Goal: Task Accomplishment & Management: Use online tool/utility

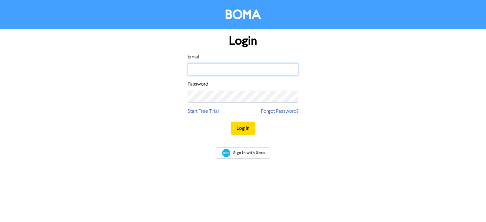
click at [228, 71] on input "email" at bounding box center [243, 70] width 111 height 12
paste input "[PERSON_NAME][EMAIL_ADDRESS][DOMAIN_NAME]"
type input "[PERSON_NAME][EMAIL_ADDRESS][DOMAIN_NAME]"
drag, startPoint x: 239, startPoint y: 86, endPoint x: 235, endPoint y: 88, distance: 4.2
click at [239, 86] on div "Password" at bounding box center [243, 92] width 111 height 22
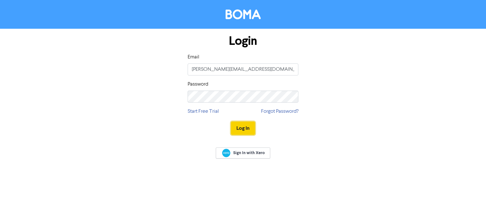
click at [237, 125] on button "Log In" at bounding box center [243, 128] width 24 height 13
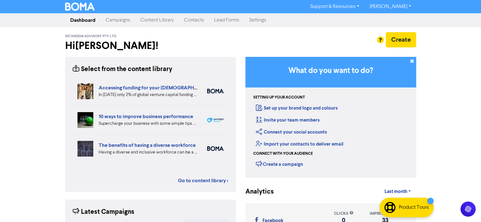
click at [162, 22] on link "Content Library" at bounding box center [157, 20] width 44 height 13
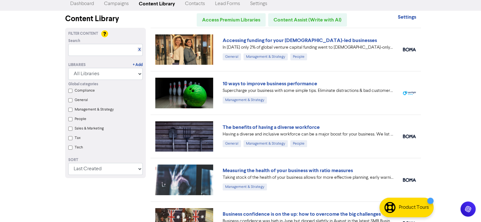
scroll to position [32, 0]
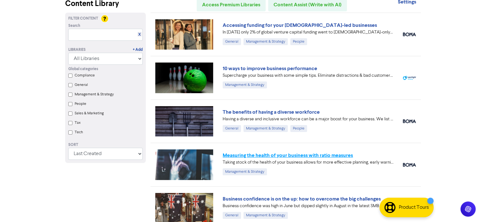
click at [330, 154] on link "Measuring the health of your business with ratio measures" at bounding box center [288, 156] width 130 height 6
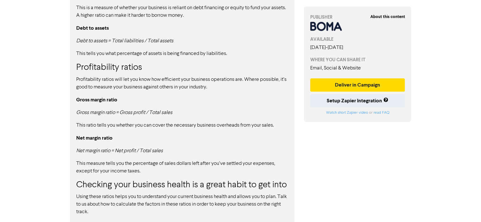
scroll to position [619, 0]
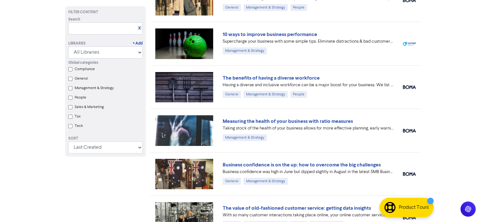
scroll to position [190, 0]
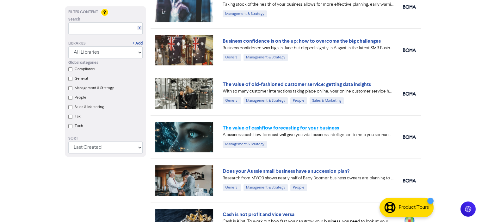
click at [319, 128] on link "The value of cashflow forecasting for your business" at bounding box center [281, 128] width 116 height 6
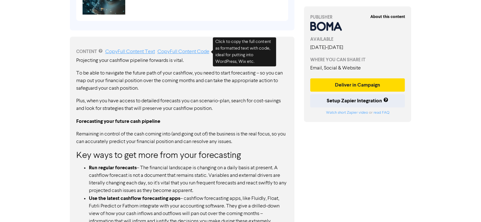
scroll to position [380, 0]
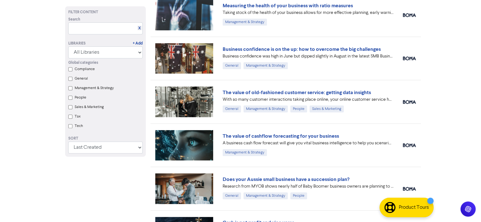
scroll to position [97, 0]
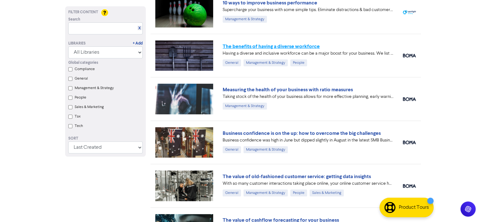
click at [303, 46] on link "The benefits of having a diverse workforce" at bounding box center [271, 46] width 97 height 6
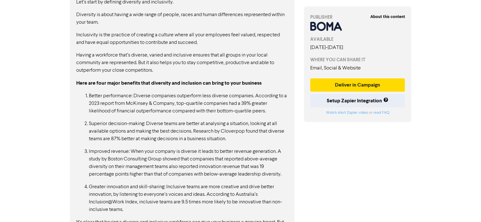
scroll to position [561, 0]
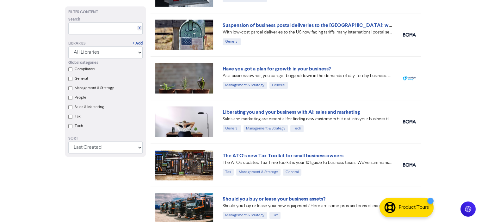
scroll to position [509, 0]
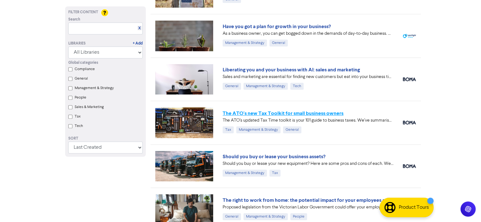
click at [316, 111] on link "The ATO's new Tax Toolkit for small business owners" at bounding box center [283, 113] width 121 height 6
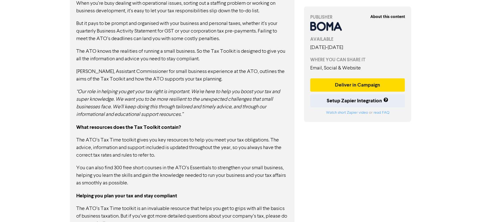
scroll to position [467, 0]
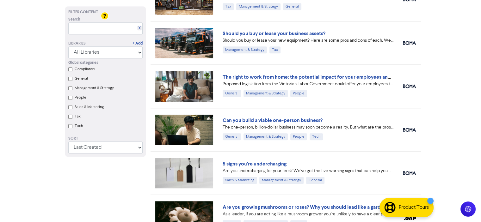
scroll to position [636, 0]
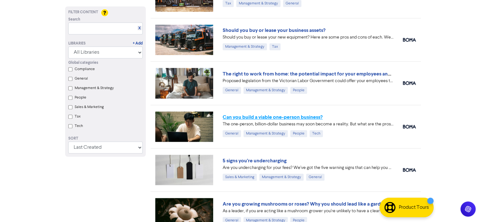
click at [313, 119] on link "Can you build a viable one-person business?" at bounding box center [273, 117] width 100 height 6
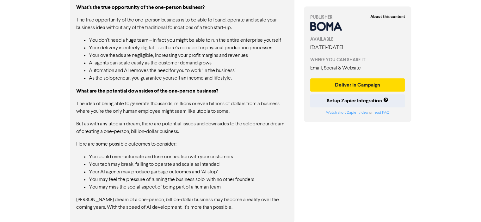
scroll to position [728, 0]
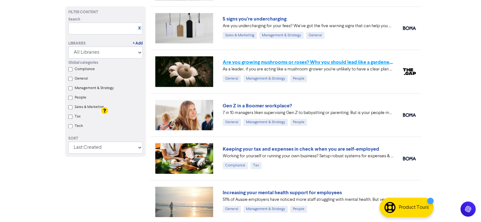
scroll to position [880, 0]
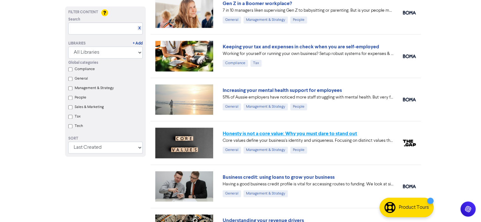
click at [336, 135] on link "Honesty is not a core value: Why you must dare to stand out" at bounding box center [290, 134] width 135 height 6
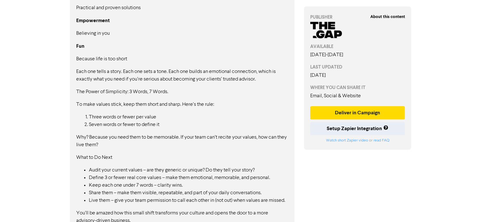
scroll to position [590, 0]
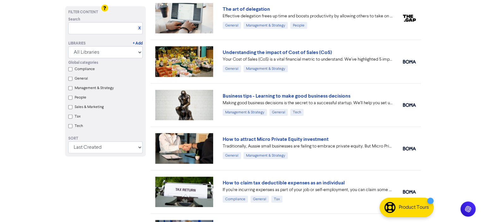
scroll to position [1441, 0]
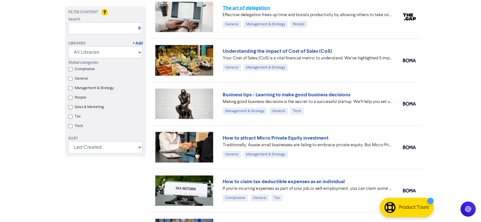
click at [254, 5] on link "The art of delegation" at bounding box center [246, 8] width 47 height 6
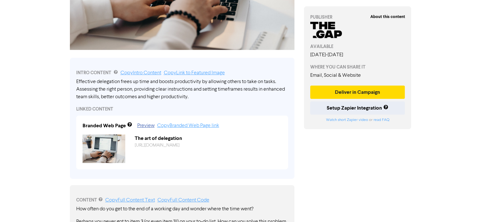
scroll to position [208, 0]
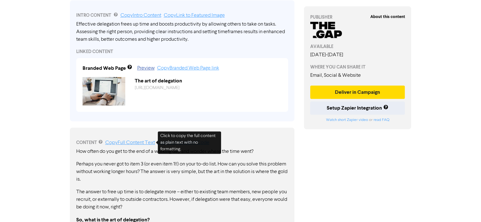
click at [143, 145] on link "Copy Full Content Text" at bounding box center [130, 143] width 50 height 5
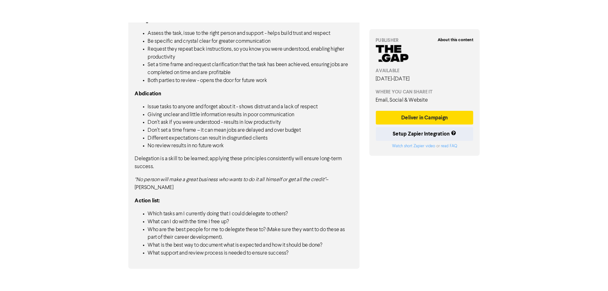
scroll to position [488, 0]
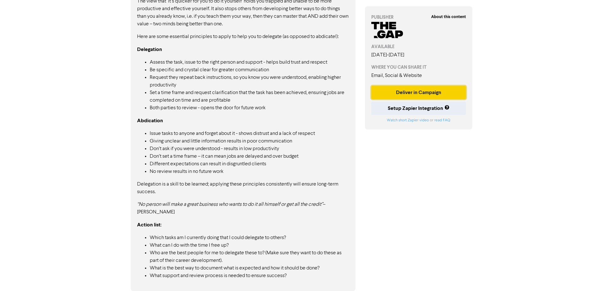
click at [420, 89] on button "Deliver in Campaign" at bounding box center [418, 92] width 95 height 13
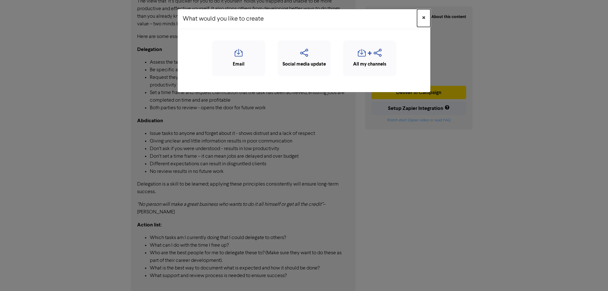
click at [423, 17] on span "×" at bounding box center [423, 17] width 3 height 9
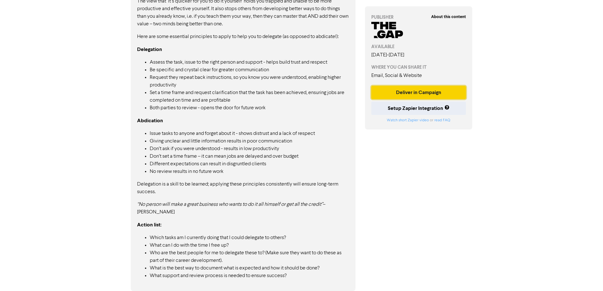
click at [425, 89] on button "Deliver in Campaign" at bounding box center [418, 92] width 95 height 13
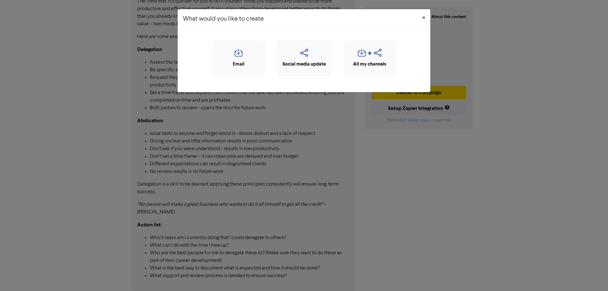
click at [313, 53] on icon "button" at bounding box center [304, 55] width 46 height 12
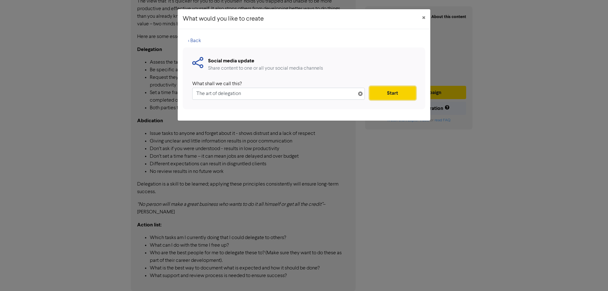
click at [399, 97] on button "Start" at bounding box center [392, 92] width 46 height 13
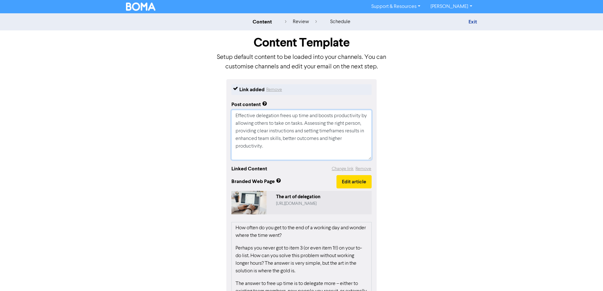
click at [292, 146] on textarea "Effective delegation frees up time and boosts productivity by allowing others t…" at bounding box center [301, 135] width 140 height 50
paste textarea "Doctors: stop trying to do it all yourself. Learn how effective delegation — to…"
type textarea "x"
type textarea "Doctors: stop trying to do it all yourself. Learn how effective delegation — to…"
drag, startPoint x: 309, startPoint y: 149, endPoint x: 220, endPoint y: 79, distance: 112.9
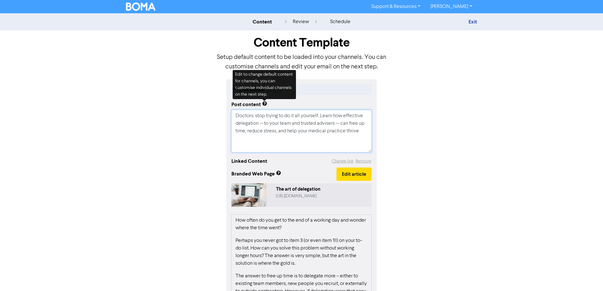
click at [264, 124] on textarea "Doctors: stop trying to do it all yourself. Learn how effective delegation — to…" at bounding box center [301, 131] width 140 height 42
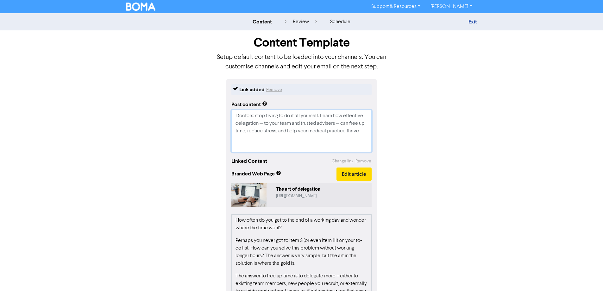
type textarea "x"
type textarea "Doctors: stop trying to do it all yourself. Learn how effective delegation to y…"
type textarea "x"
type textarea "Doctors: stop trying to do it all yourself. Learn how effective delegation to y…"
type textarea "x"
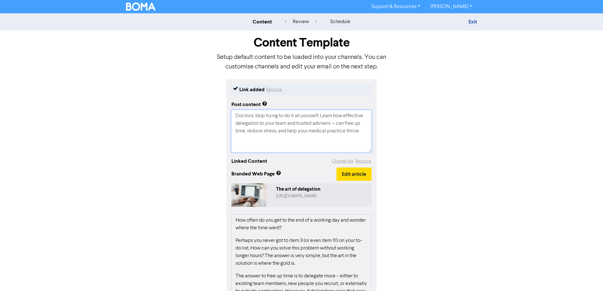
type textarea "Doctors: stop trying to do it all yourself. Learn how effective delegation, to …"
click at [338, 123] on textarea "Doctors: stop trying to do it all yourself. Learn how effective delegation, to …" at bounding box center [301, 131] width 140 height 42
type textarea "x"
type textarea "Doctors: stop trying to do it all yourself. Learn how effective delegation, to …"
type textarea "x"
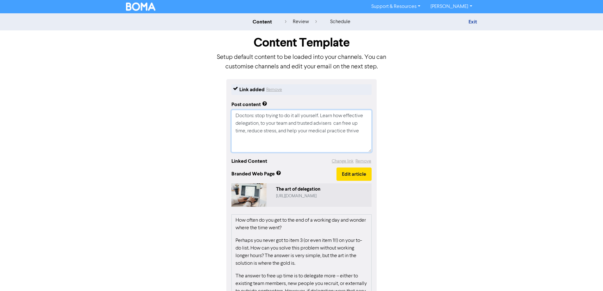
type textarea "Doctors: stop trying to do it all yourself. Learn how effective delegation, to …"
type textarea "x"
type textarea "Doctors: stop trying to do it all yourself. Learn how effective delegation, to …"
click at [352, 172] on button "Edit article" at bounding box center [353, 173] width 35 height 13
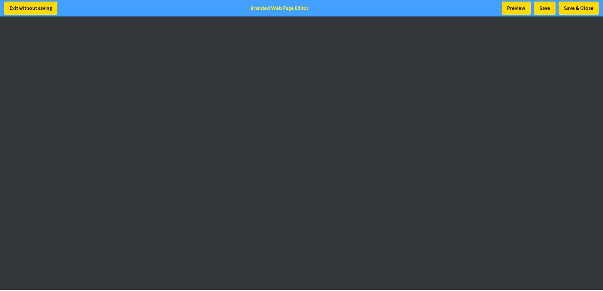
scroll to position [1, 0]
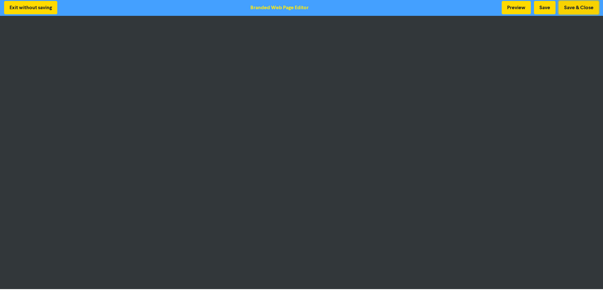
click at [486, 6] on button "Save & Close" at bounding box center [579, 7] width 40 height 13
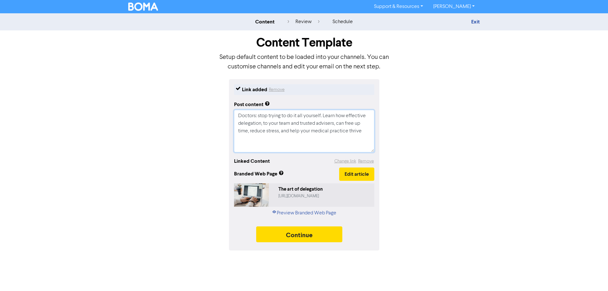
drag, startPoint x: 274, startPoint y: 140, endPoint x: 197, endPoint y: 92, distance: 91.5
click at [197, 93] on div "Link added Remove Post content Doctors: stop trying to do it all yourself. Lear…" at bounding box center [303, 164] width 361 height 171
paste textarea "elegating tasks to the right people and trusted advisers can boost efficiency, …"
type textarea "x"
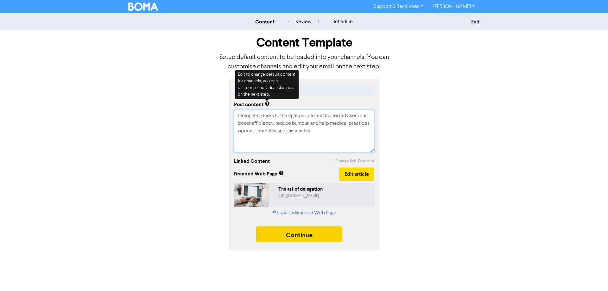
type textarea "Delegating tasks to the right people and trusted advisers can boost efficiency,…"
click at [304, 222] on button "Continue" at bounding box center [299, 234] width 86 height 16
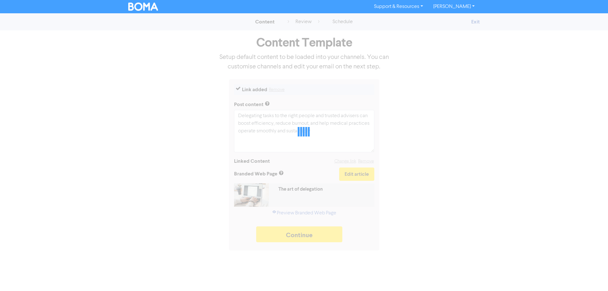
type textarea "x"
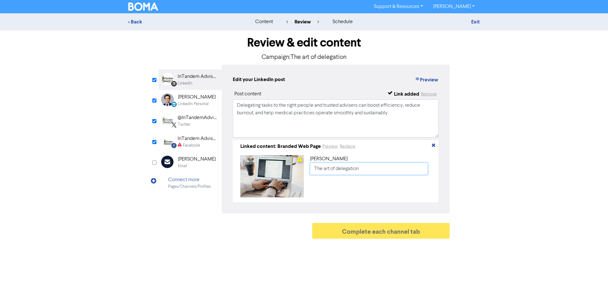
click at [376, 172] on input "The art of delegation" at bounding box center [369, 169] width 118 height 12
drag, startPoint x: 376, startPoint y: 172, endPoint x: 286, endPoint y: 176, distance: 90.3
click at [286, 176] on div "[PERSON_NAME] The art of delegation" at bounding box center [335, 176] width 201 height 47
paste input "Power of Delegation: How Doctors Can Reclaim Time and Build a Stronger Practice"
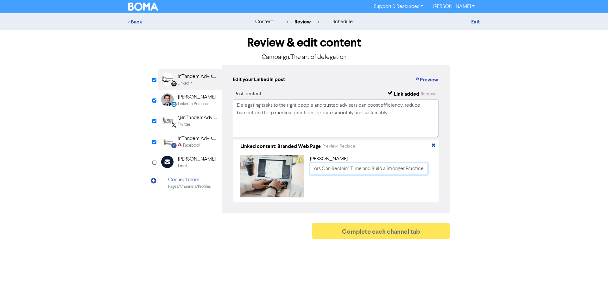
type input "The Power of Delegation: How Doctors Can Reclaim Time and Build a Stronger Prac…"
drag, startPoint x: 410, startPoint y: 118, endPoint x: 167, endPoint y: 88, distance: 244.8
click at [167, 88] on div "LinkedIn Page Created with Sketch. InTandem Advisory LinkedIn LinkedIn Personal…" at bounding box center [303, 139] width 291 height 149
click at [192, 138] on div "InTandem Advisory" at bounding box center [198, 139] width 41 height 8
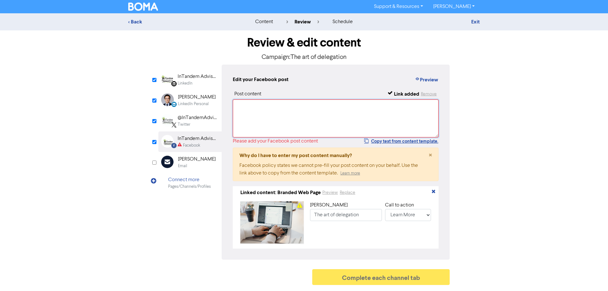
click at [287, 109] on textarea at bounding box center [336, 118] width 206 height 38
paste textarea "Delegating tasks to the right people and trusted advisers can boost efficiency,…"
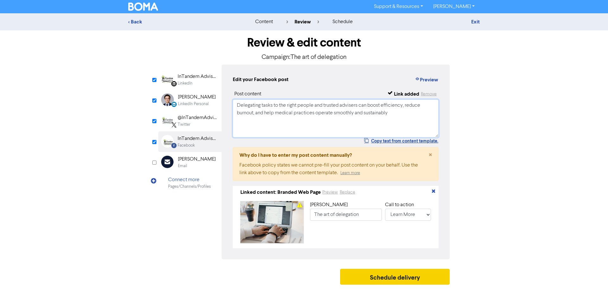
type textarea "Delegating tasks to the right people and trusted advisers can boost efficiency,…"
click at [377, 222] on button "Schedule delivery" at bounding box center [395, 277] width 110 height 16
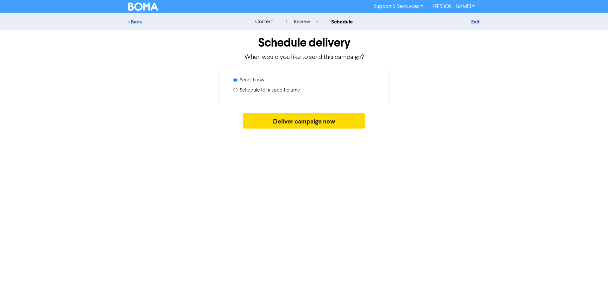
click at [266, 91] on label "Schedule for a specific time" at bounding box center [270, 90] width 60 height 8
click at [237, 91] on input "Schedule for a specific time" at bounding box center [235, 90] width 4 height 4
radio input "true"
radio input "false"
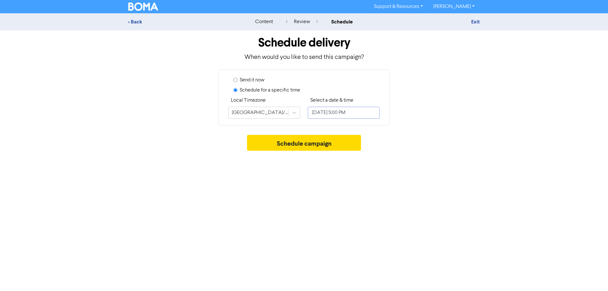
select select "9"
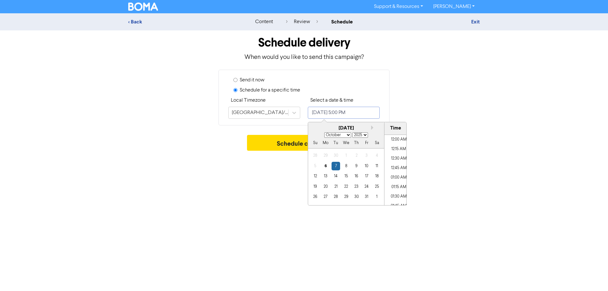
click at [345, 113] on input "[DATE] 5:00 PM" at bounding box center [344, 113] width 72 height 12
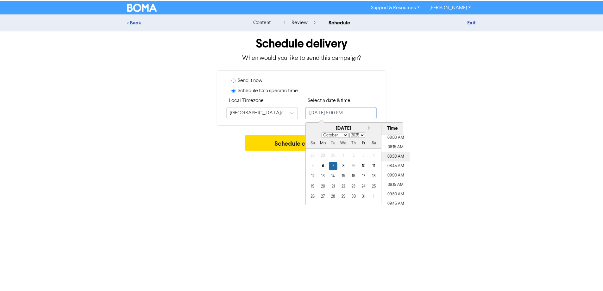
scroll to position [299, 0]
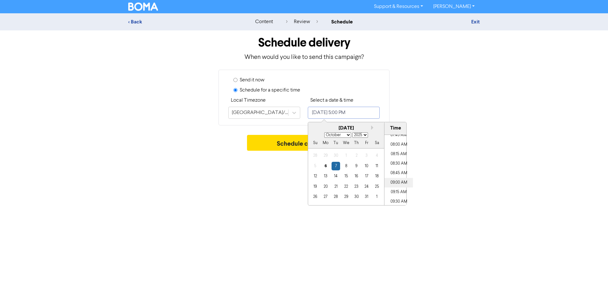
click at [398, 182] on li "09:00 AM" at bounding box center [398, 182] width 28 height 9
type input "[DATE] 9:00 AM"
click at [437, 155] on div "Support & Resources Video Tutorials FAQ & Guides Marketing Education [PERSON_NA…" at bounding box center [304, 145] width 608 height 291
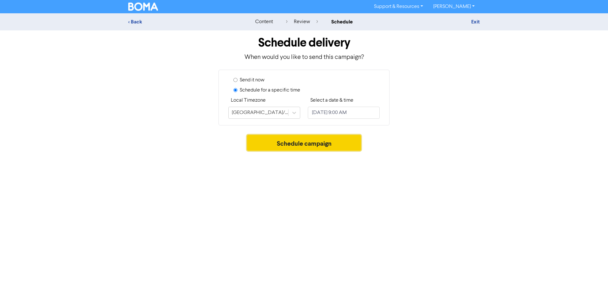
click at [299, 142] on button "Schedule campaign" at bounding box center [304, 143] width 114 height 16
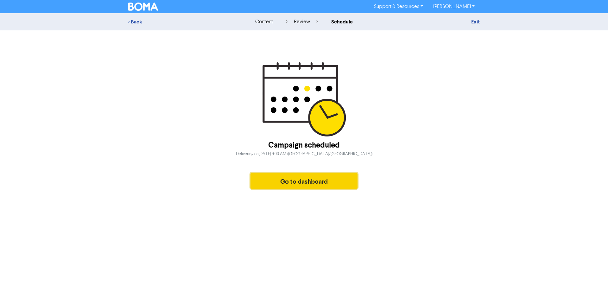
click at [309, 184] on button "Go to dashboard" at bounding box center [303, 181] width 107 height 16
